Goal: Task Accomplishment & Management: Complete application form

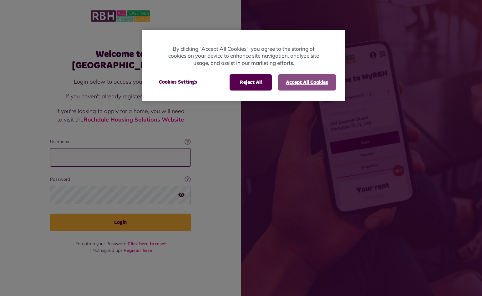
type input "**********"
click at [315, 85] on button "Accept All Cookies" at bounding box center [307, 82] width 58 height 16
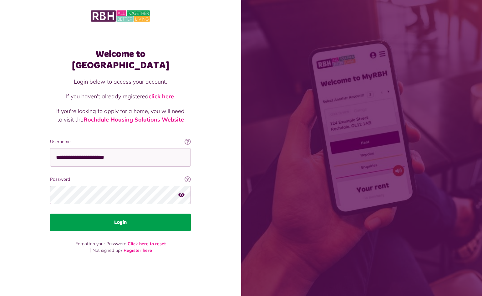
click at [147, 219] on button "Login" at bounding box center [120, 222] width 141 height 18
click at [127, 222] on button "Login" at bounding box center [120, 222] width 141 height 18
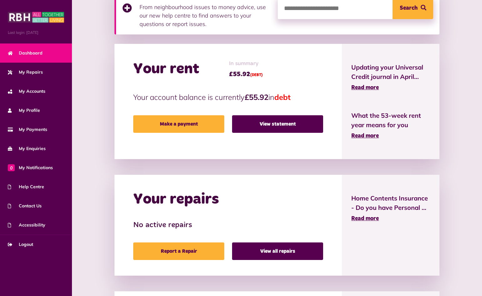
scroll to position [125, 0]
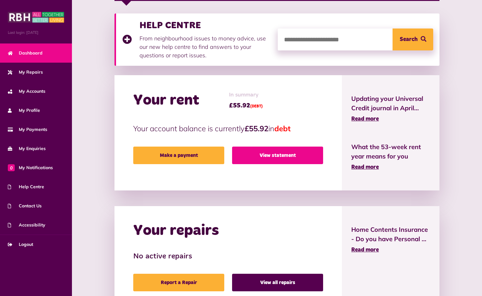
click at [297, 158] on link "View statement" at bounding box center [277, 155] width 91 height 18
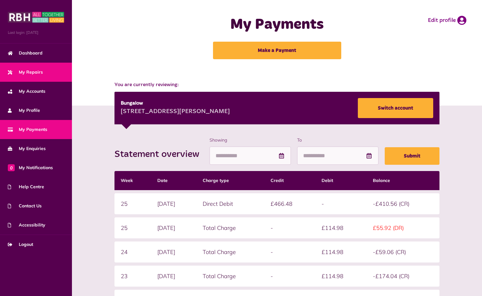
click at [37, 75] on link "My Repairs" at bounding box center [36, 72] width 72 height 19
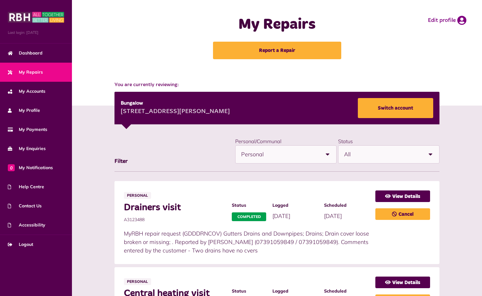
click at [39, 70] on span "My Repairs" at bounding box center [25, 72] width 35 height 7
click at [331, 155] on b at bounding box center [328, 155] width 18 height 18
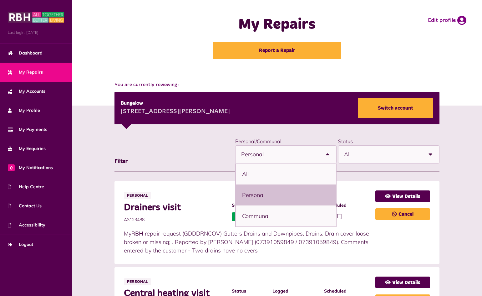
click at [331, 155] on b at bounding box center [328, 155] width 18 height 18
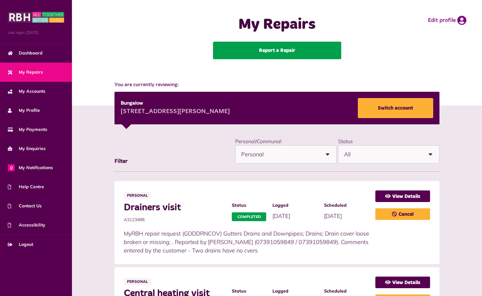
click at [279, 53] on link "Report a Repair" at bounding box center [277, 51] width 128 height 18
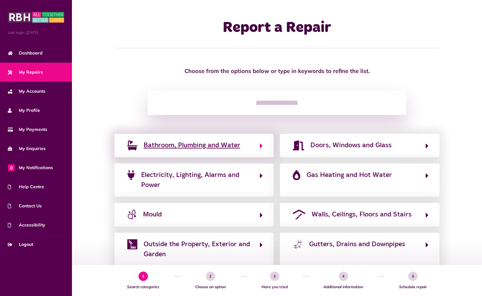
click at [218, 146] on span "Bathroom, Plumbing and Water" at bounding box center [192, 145] width 97 height 10
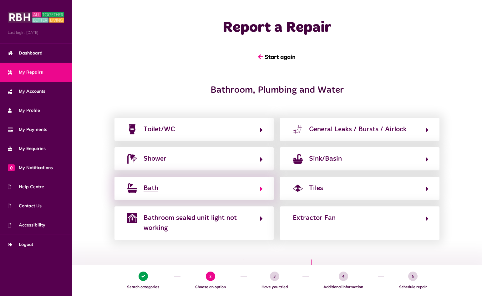
click at [262, 188] on icon "button" at bounding box center [261, 189] width 3 height 8
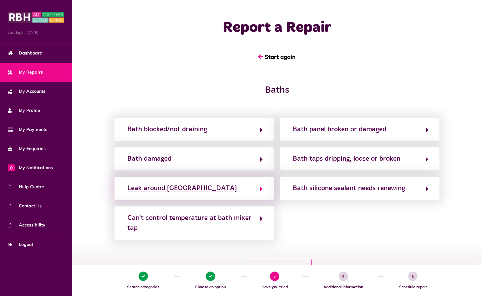
click at [169, 188] on div "Leak around bath" at bounding box center [182, 188] width 110 height 10
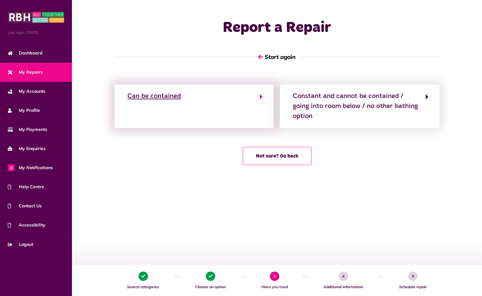
click at [262, 96] on icon "button" at bounding box center [261, 97] width 3 height 8
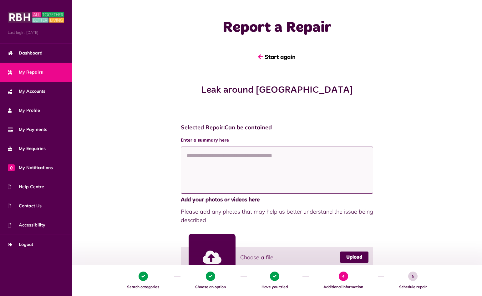
click at [231, 153] on textarea at bounding box center [277, 169] width 193 height 47
click at [229, 161] on textarea at bounding box center [277, 169] width 193 height 47
type textarea "*"
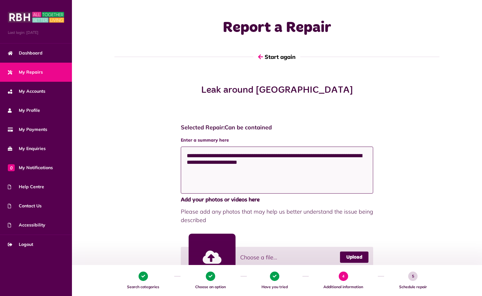
click at [204, 166] on textarea "**********" at bounding box center [277, 169] width 193 height 47
click at [284, 162] on textarea "**********" at bounding box center [277, 169] width 193 height 47
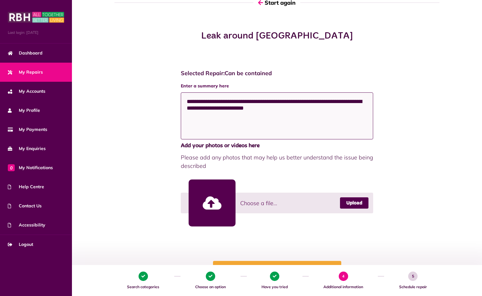
scroll to position [120, 0]
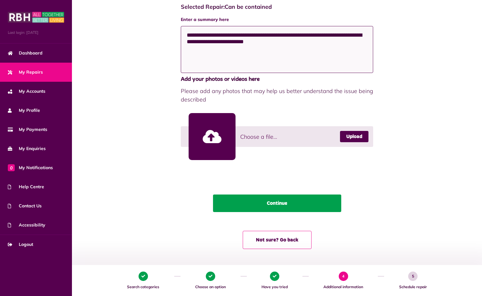
type textarea "**********"
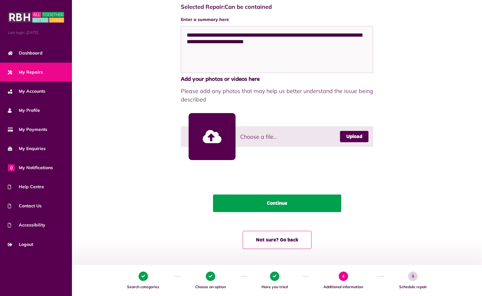
click at [288, 203] on button "Continue" at bounding box center [277, 203] width 128 height 18
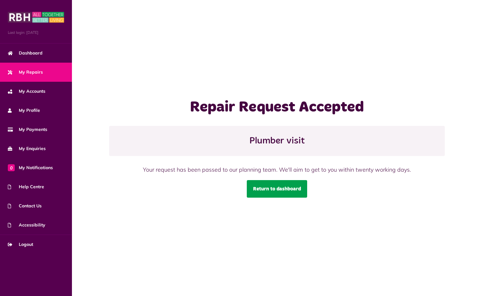
click at [289, 190] on link "Return to dashboard" at bounding box center [277, 189] width 60 height 18
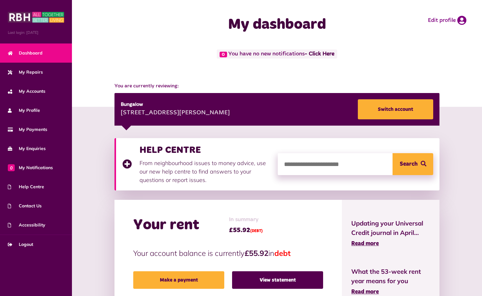
click at [409, 165] on button "Search" at bounding box center [413, 164] width 41 height 22
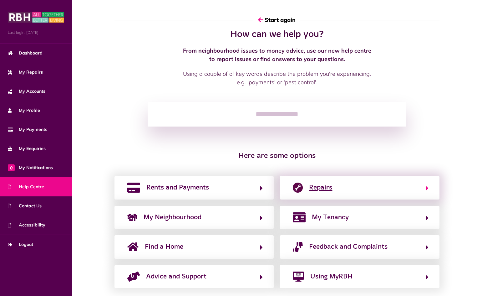
click at [307, 186] on button "Repairs" at bounding box center [360, 187] width 138 height 11
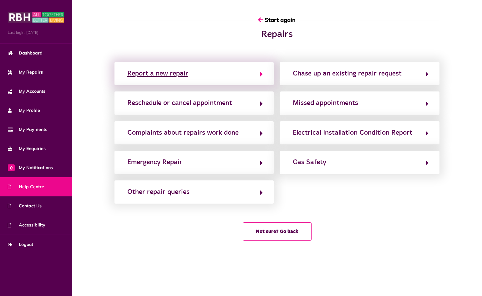
click at [179, 73] on div "Report a new repair" at bounding box center [157, 74] width 61 height 10
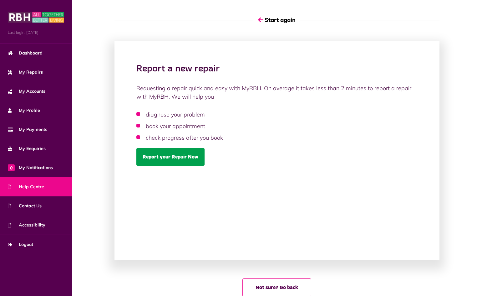
click at [168, 158] on link "Report your Repair Now" at bounding box center [170, 157] width 68 height 18
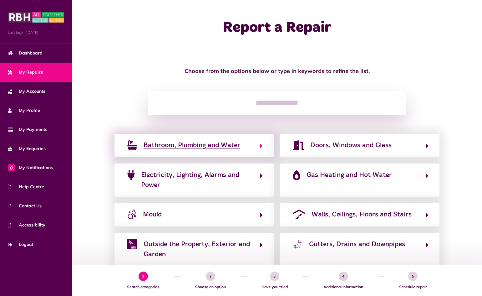
click at [227, 146] on span "Bathroom, Plumbing and Water" at bounding box center [192, 145] width 97 height 10
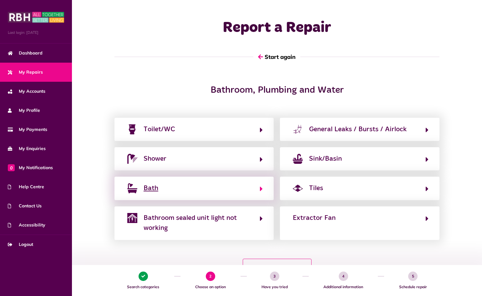
click at [260, 188] on icon "button" at bounding box center [261, 189] width 3 height 8
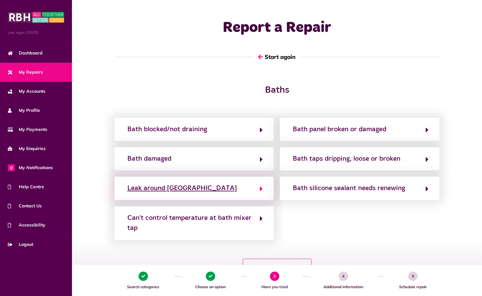
click at [262, 189] on icon "button" at bounding box center [261, 189] width 3 height 8
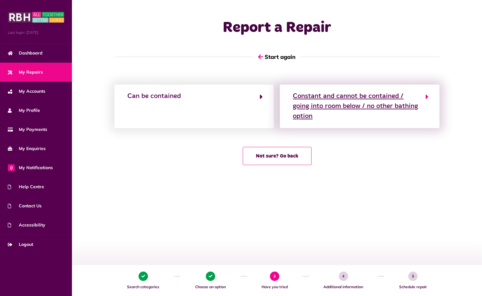
click at [345, 114] on div "Constant and cannot be contained / going into room below / no other bathing opt…" at bounding box center [356, 106] width 126 height 30
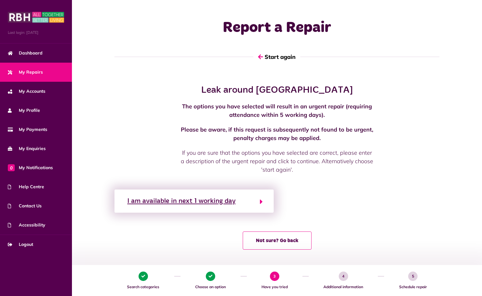
click at [262, 202] on icon "button" at bounding box center [261, 202] width 3 height 8
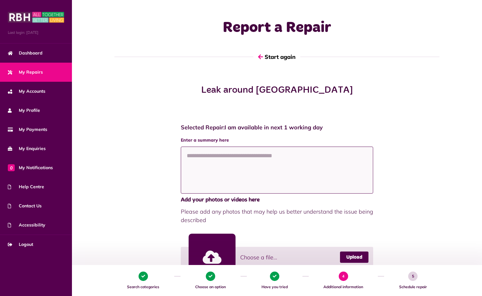
click at [225, 161] on textarea at bounding box center [277, 169] width 193 height 47
type textarea "*"
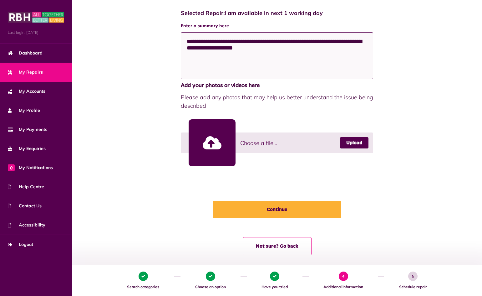
scroll to position [115, 0]
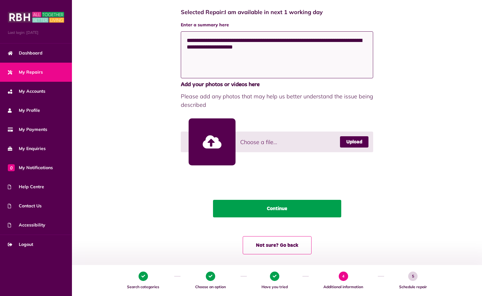
type textarea "**********"
click at [304, 212] on button "Continue" at bounding box center [277, 209] width 128 height 18
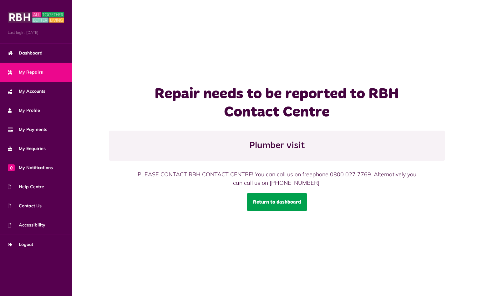
click at [273, 203] on link "Return to dashboard" at bounding box center [277, 202] width 60 height 18
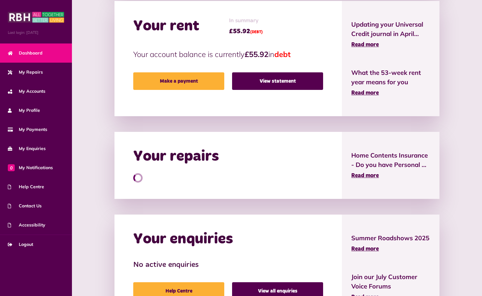
scroll to position [108, 0]
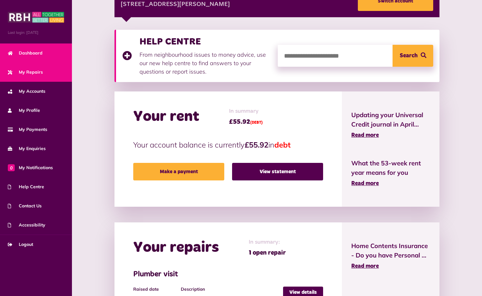
click at [37, 79] on link "My Repairs" at bounding box center [36, 72] width 72 height 19
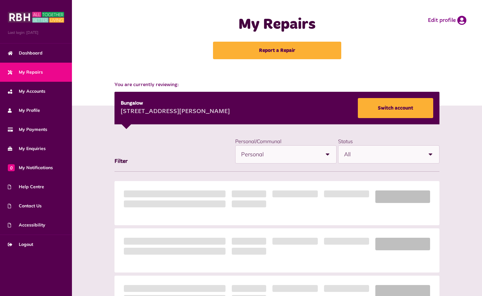
click at [429, 156] on div "**********" at bounding box center [276, 299] width 331 height 325
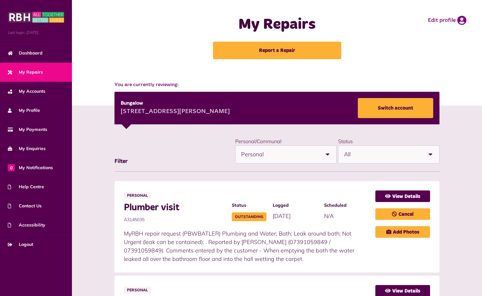
click at [329, 153] on b at bounding box center [328, 155] width 18 height 18
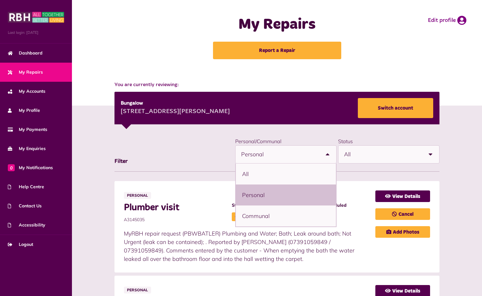
click at [290, 200] on li "Personal" at bounding box center [286, 194] width 100 height 21
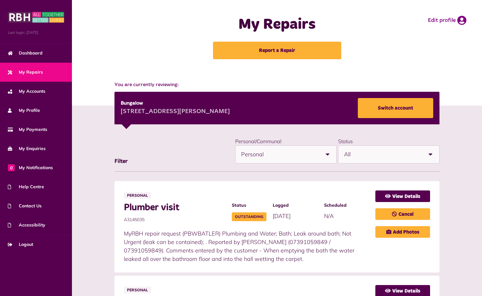
click at [431, 157] on b at bounding box center [431, 155] width 18 height 18
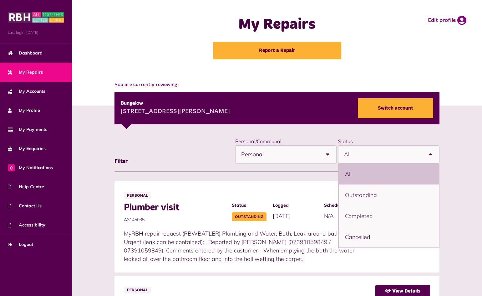
click at [179, 163] on div "**********" at bounding box center [277, 154] width 325 height 35
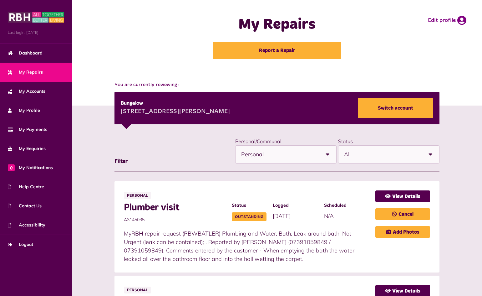
click at [32, 70] on span "My Repairs" at bounding box center [25, 72] width 35 height 7
click at [46, 53] on link "Dashboard" at bounding box center [36, 52] width 72 height 19
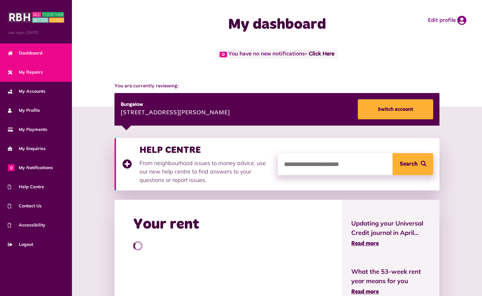
click at [25, 73] on span "My Repairs" at bounding box center [25, 72] width 35 height 7
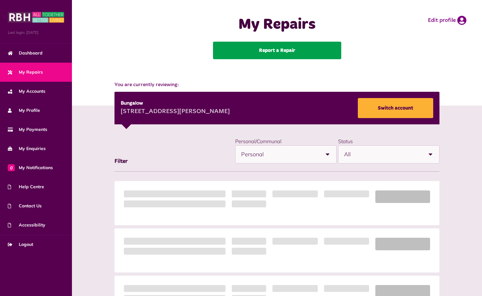
click at [269, 53] on link "Report a Repair" at bounding box center [277, 51] width 128 height 18
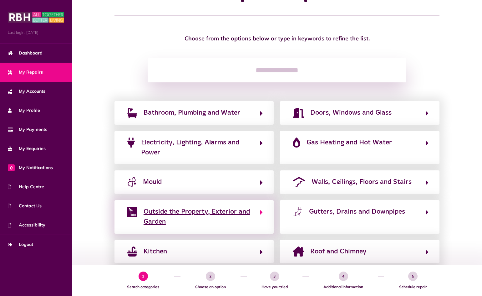
scroll to position [36, 0]
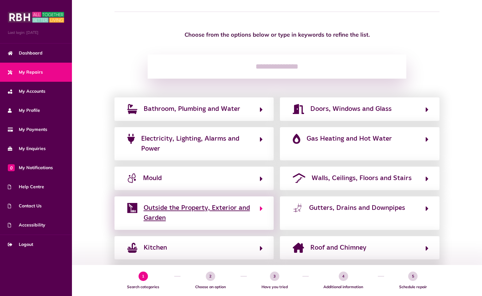
click at [260, 209] on icon "button" at bounding box center [261, 209] width 3 height 8
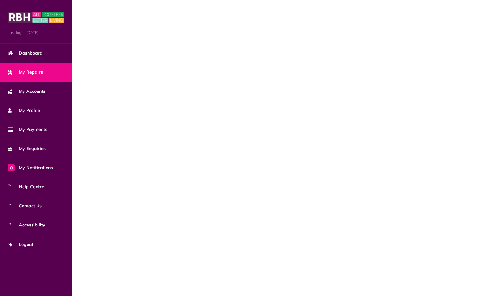
scroll to position [0, 0]
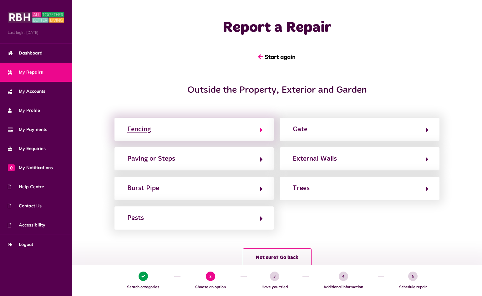
click at [260, 130] on button "Fencing" at bounding box center [194, 129] width 138 height 11
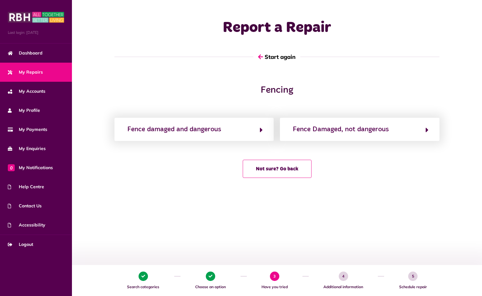
click at [24, 75] on span "My Repairs" at bounding box center [25, 72] width 35 height 7
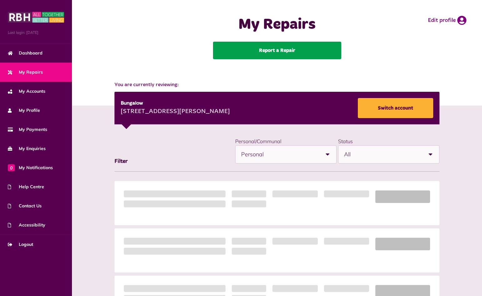
click at [264, 54] on link "Report a Repair" at bounding box center [277, 51] width 128 height 18
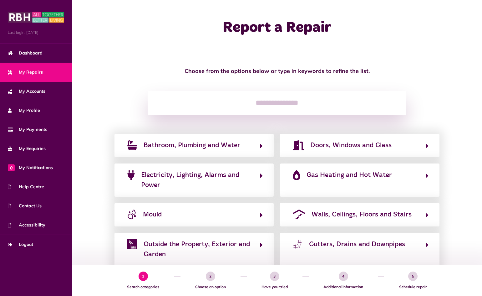
click at [272, 103] on input "search" at bounding box center [277, 103] width 259 height 24
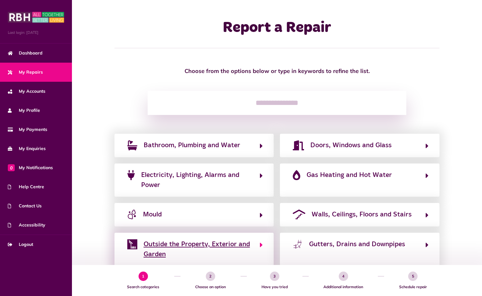
click at [218, 245] on span "Outside the Property, Exterior and Garden" at bounding box center [199, 249] width 110 height 20
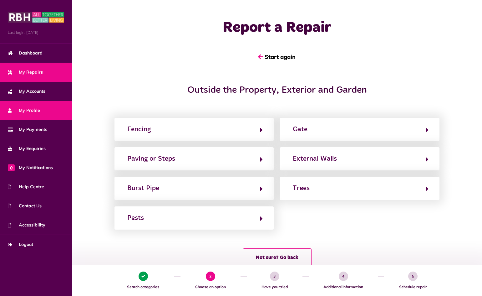
click at [27, 112] on span "My Profile" at bounding box center [24, 110] width 32 height 7
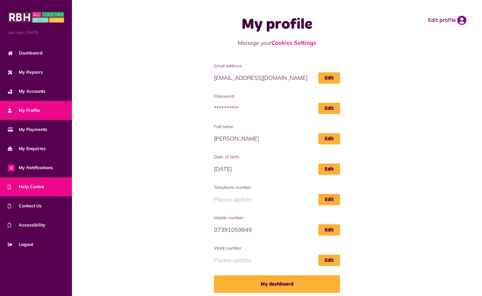
click at [37, 189] on span "Help Centre" at bounding box center [26, 186] width 36 height 7
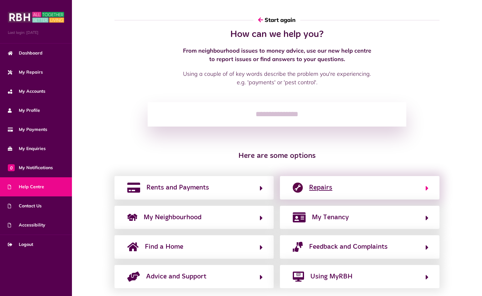
click at [312, 188] on span "Repairs" at bounding box center [320, 187] width 23 height 10
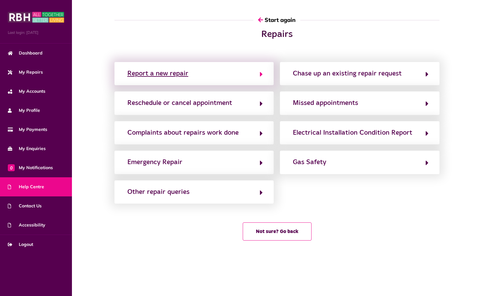
click at [182, 73] on div "Report a new repair" at bounding box center [157, 74] width 61 height 10
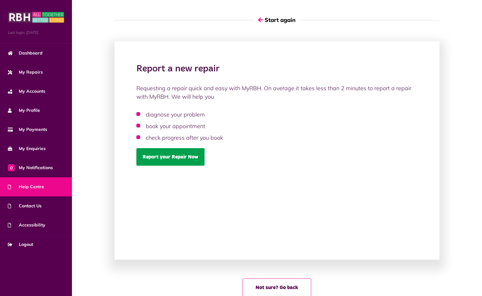
click at [170, 158] on link "Report your Repair Now" at bounding box center [170, 157] width 68 height 18
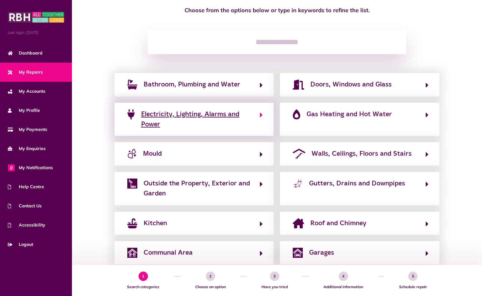
scroll to position [69, 0]
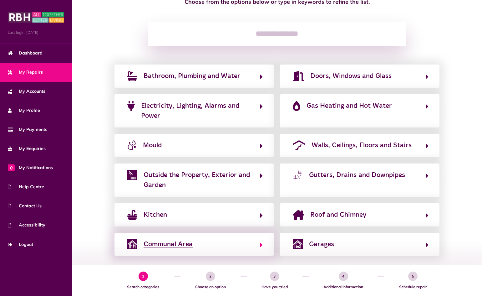
click at [182, 247] on span "Communal Area" at bounding box center [168, 244] width 49 height 10
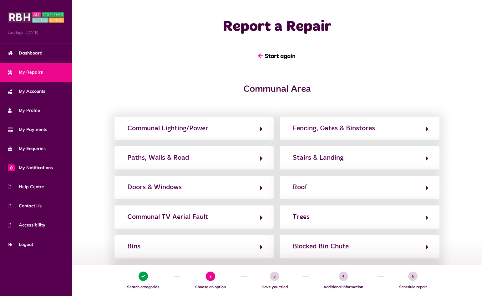
scroll to position [0, 0]
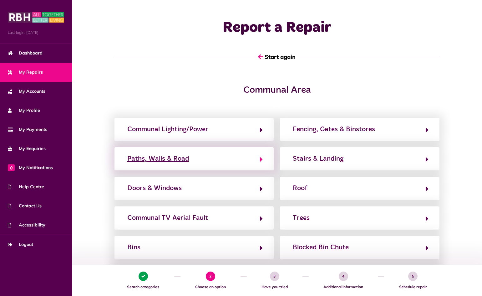
click at [189, 159] on button "Paths, Walls & Road" at bounding box center [194, 158] width 138 height 11
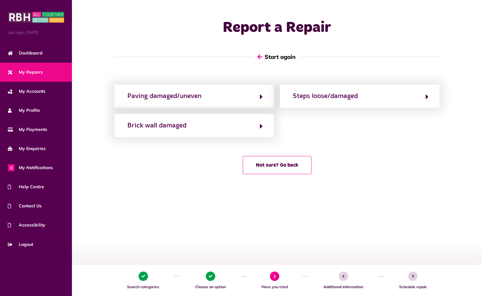
click at [272, 58] on button "Start again" at bounding box center [276, 57] width 47 height 18
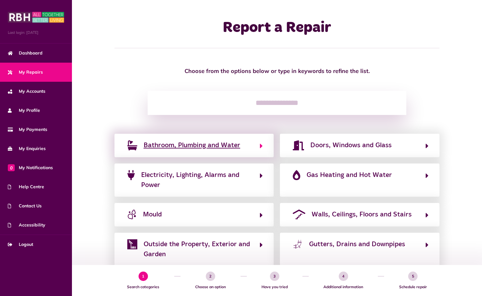
click at [259, 146] on button "Bathroom, Plumbing and Water" at bounding box center [194, 145] width 138 height 11
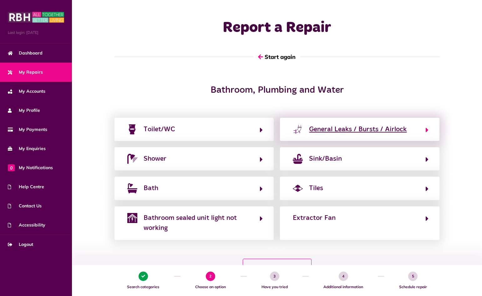
click at [425, 129] on button "General Leaks / Bursts / Airlock" at bounding box center [360, 129] width 138 height 11
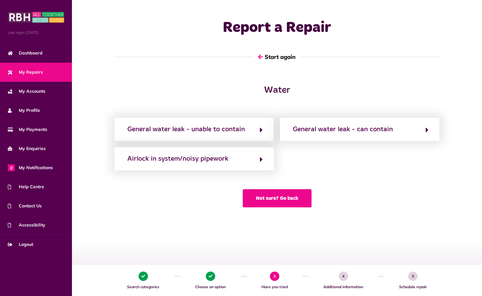
click at [289, 196] on button "Not sure? Go back" at bounding box center [277, 198] width 69 height 18
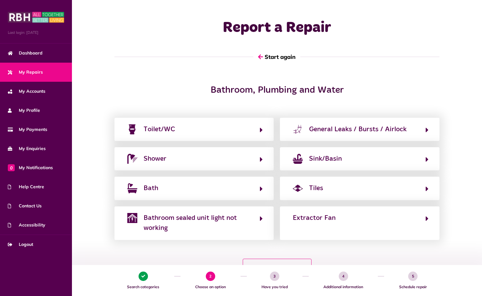
click at [29, 72] on span "My Repairs" at bounding box center [25, 72] width 35 height 7
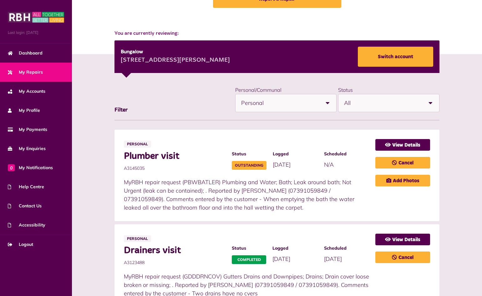
scroll to position [69, 0]
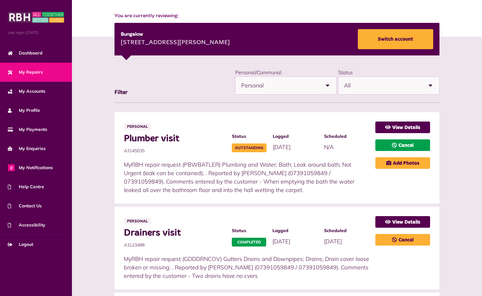
click at [399, 147] on link "Cancel" at bounding box center [403, 145] width 55 height 12
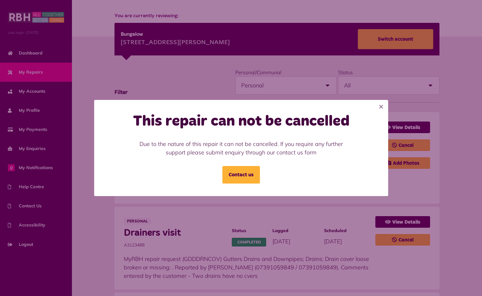
click at [411, 184] on div "This repair can not be cancelled Due to the nature of this repair it can not be…" at bounding box center [241, 148] width 477 height 96
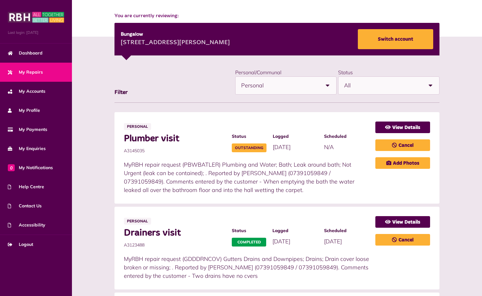
click at [328, 86] on b at bounding box center [328, 86] width 18 height 18
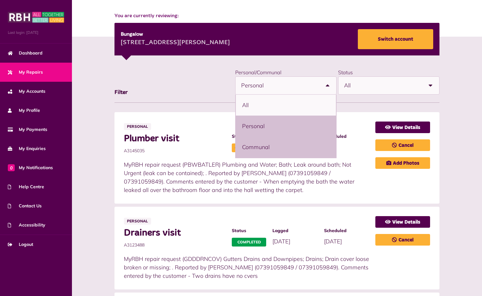
click at [266, 147] on li "Communal" at bounding box center [286, 146] width 100 height 21
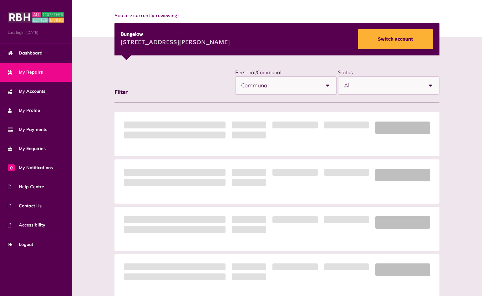
scroll to position [0, 0]
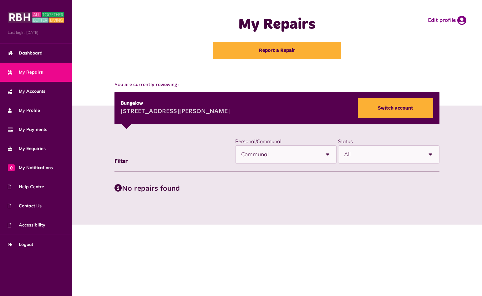
click at [328, 153] on b at bounding box center [328, 155] width 18 height 18
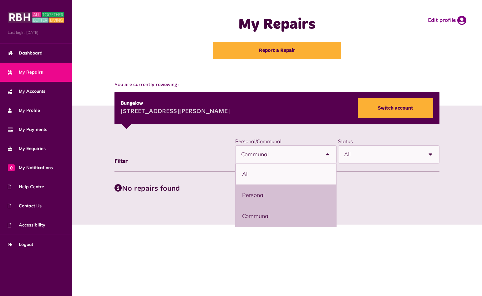
click at [261, 198] on li "Personal" at bounding box center [286, 194] width 100 height 21
select select "********"
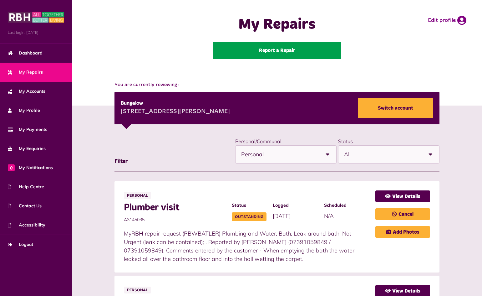
click at [278, 51] on link "Report a Repair" at bounding box center [277, 51] width 128 height 18
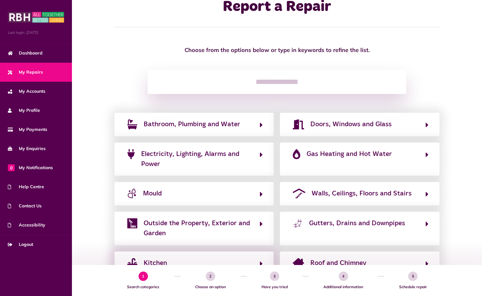
scroll to position [38, 0]
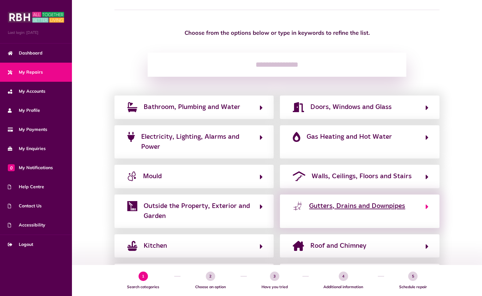
click at [427, 206] on icon "button" at bounding box center [427, 207] width 3 height 8
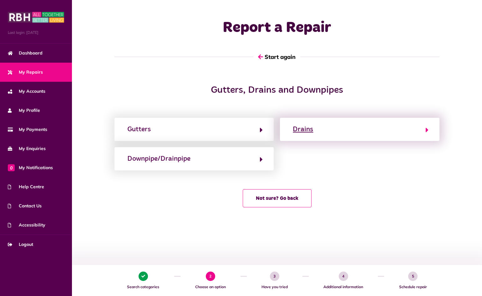
click at [330, 129] on button "Drains" at bounding box center [360, 129] width 138 height 11
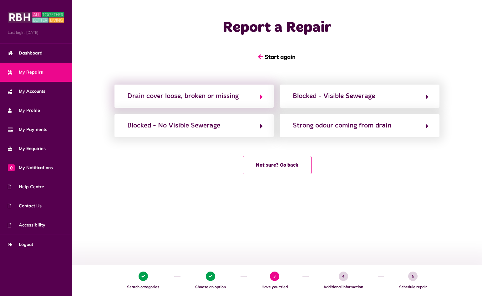
click at [207, 97] on div "Drain cover loose, broken or missing" at bounding box center [182, 96] width 111 height 10
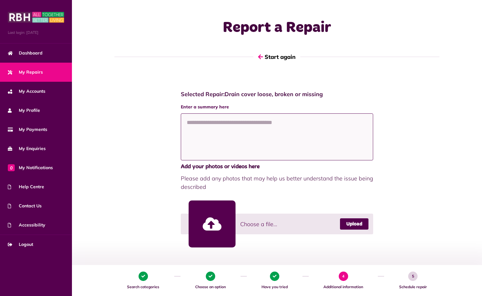
click at [210, 127] on textarea at bounding box center [277, 136] width 193 height 47
drag, startPoint x: 265, startPoint y: 122, endPoint x: 231, endPoint y: 126, distance: 34.1
click at [231, 126] on textarea "**********" at bounding box center [277, 136] width 193 height 47
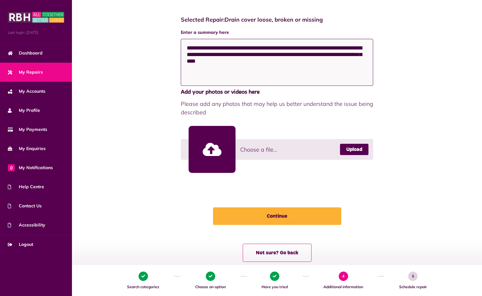
scroll to position [87, 0]
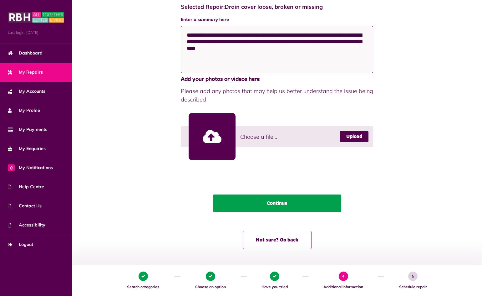
type textarea "**********"
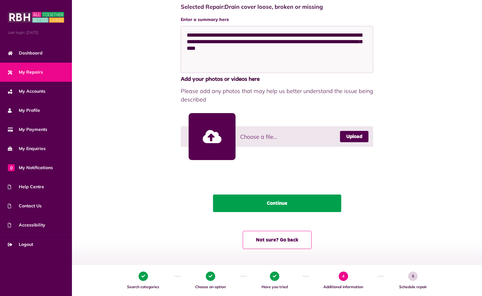
click at [289, 206] on button "Continue" at bounding box center [277, 203] width 128 height 18
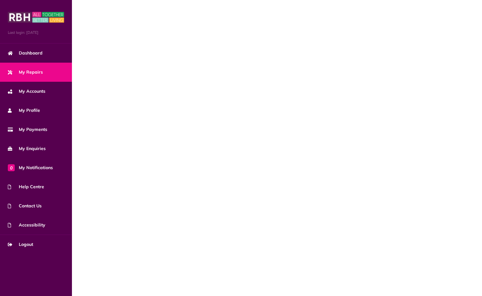
scroll to position [0, 0]
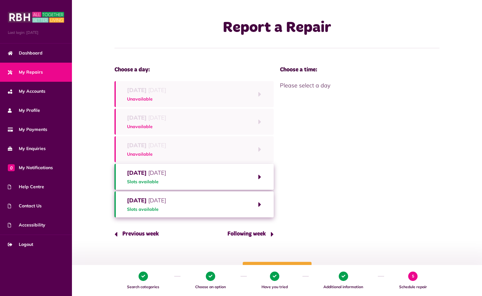
click at [248, 235] on button "Following week" at bounding box center [248, 234] width 51 height 18
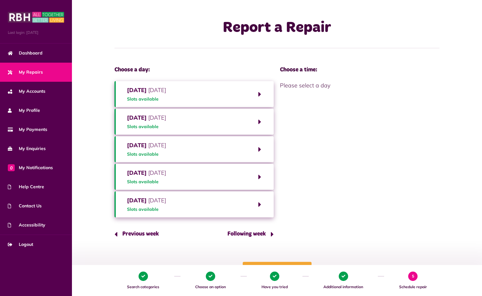
click at [141, 235] on button "Previous week" at bounding box center [139, 234] width 49 height 18
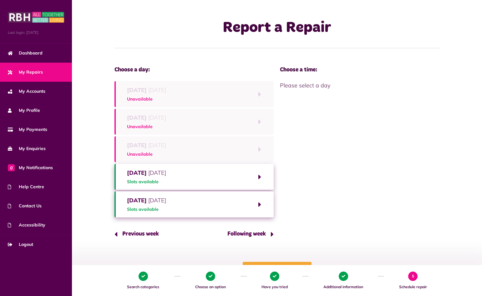
click at [134, 234] on button "Previous week" at bounding box center [139, 234] width 49 height 18
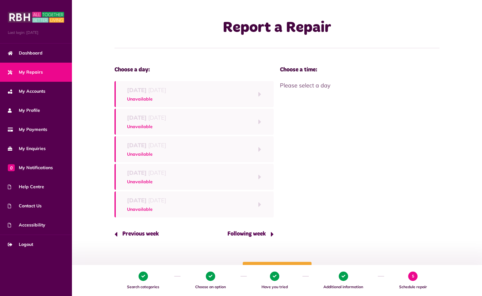
click at [245, 233] on button "Following week" at bounding box center [248, 234] width 51 height 18
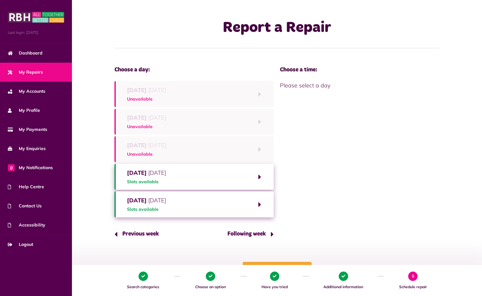
click at [153, 183] on span "Slots available" at bounding box center [146, 181] width 39 height 7
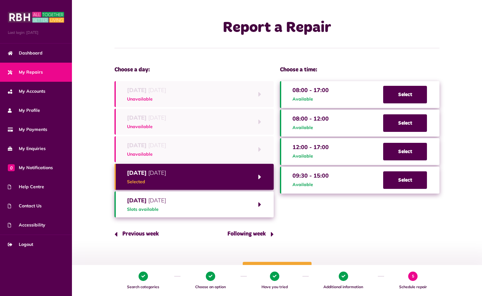
click at [144, 212] on span "Slots available" at bounding box center [146, 209] width 39 height 7
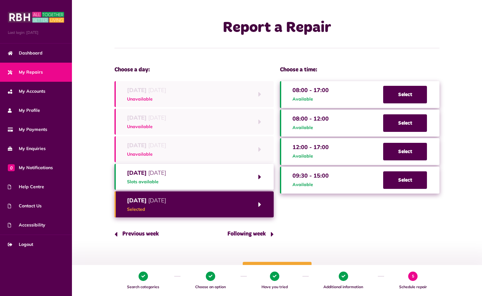
click at [144, 212] on span "Selected" at bounding box center [146, 209] width 39 height 7
click at [144, 178] on span "Slots available" at bounding box center [146, 181] width 39 height 7
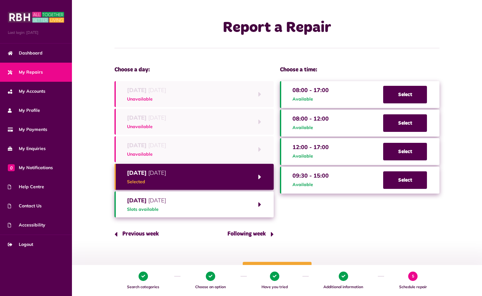
click at [176, 213] on button "Friday 17th October 2025 Slots available" at bounding box center [195, 204] width 160 height 26
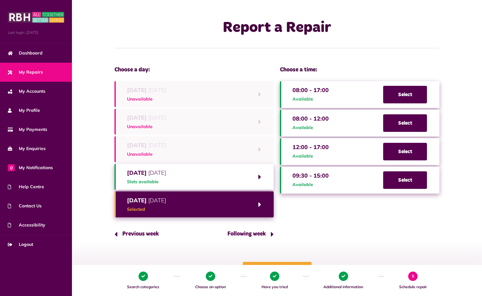
click at [166, 212] on span "Selected" at bounding box center [146, 209] width 39 height 7
click at [249, 235] on button "Following week" at bounding box center [248, 234] width 51 height 18
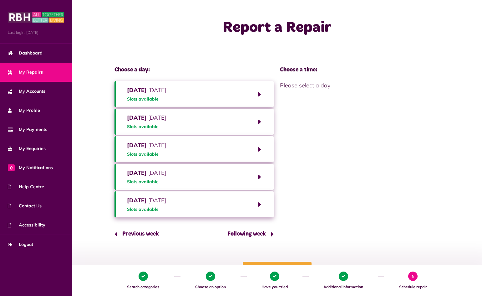
click at [149, 212] on span "Slots available" at bounding box center [146, 209] width 39 height 7
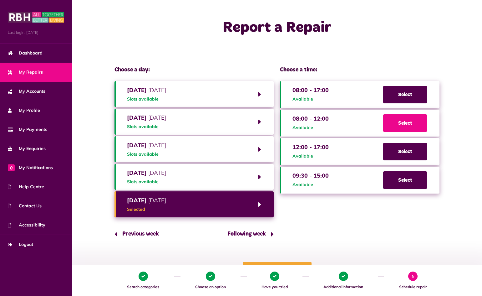
click at [395, 124] on span "Select" at bounding box center [405, 123] width 44 height 18
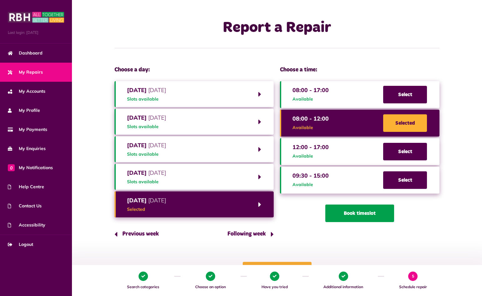
click at [363, 217] on button "Book timeslot" at bounding box center [359, 213] width 69 height 18
